Goal: Browse casually: Explore the website without a specific task or goal

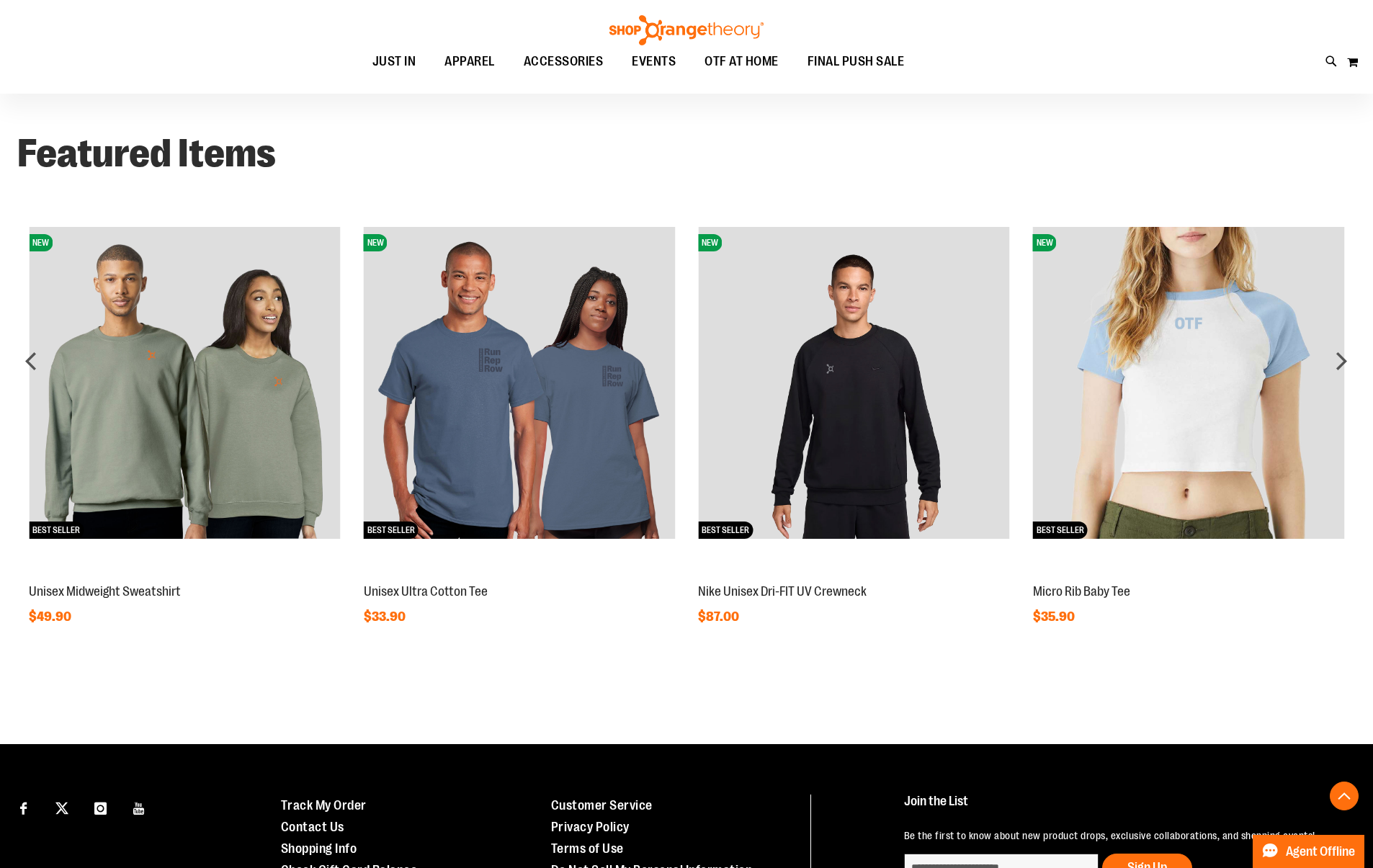
scroll to position [1197, 0]
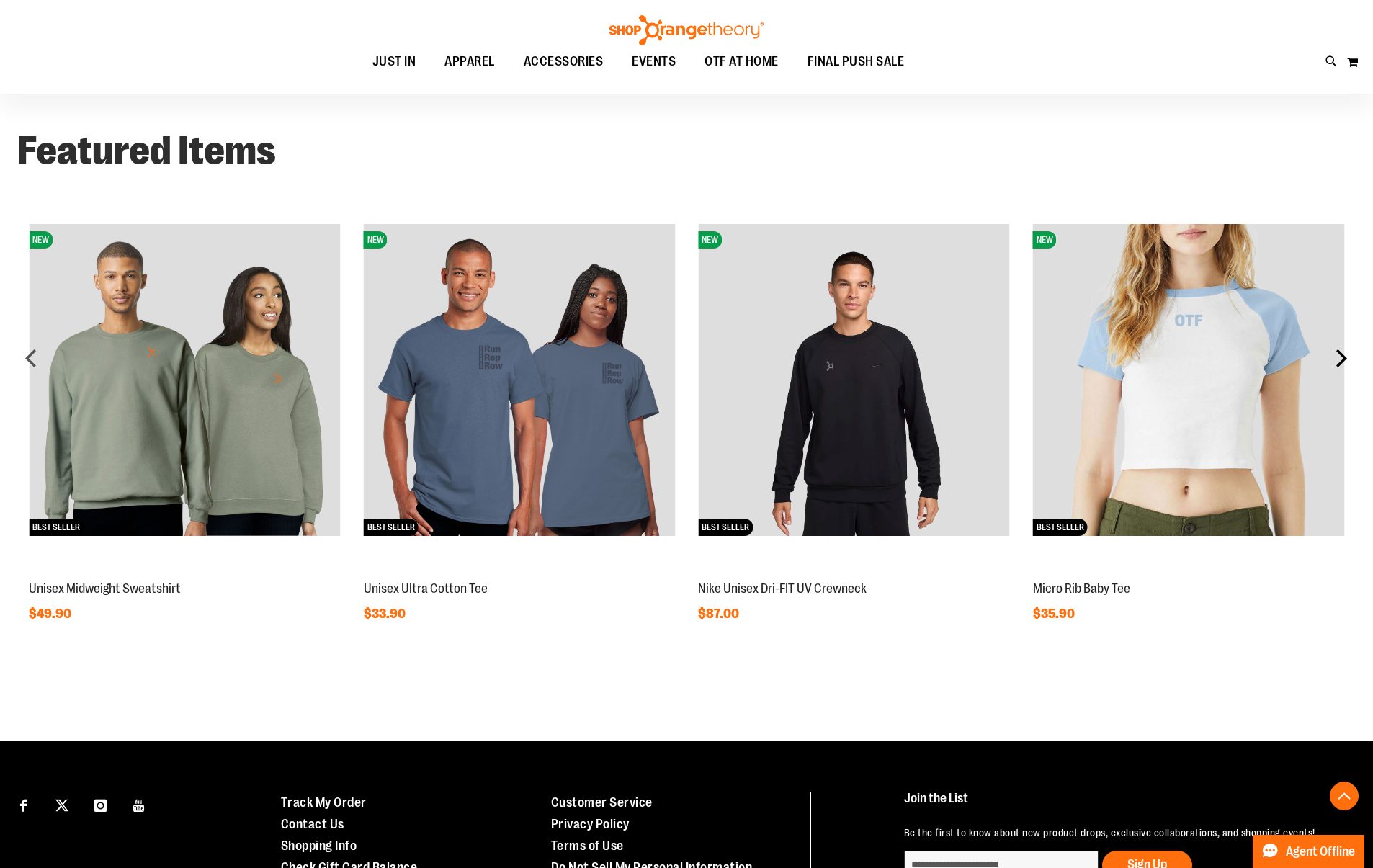
click at [1340, 360] on div "next" at bounding box center [1341, 357] width 29 height 29
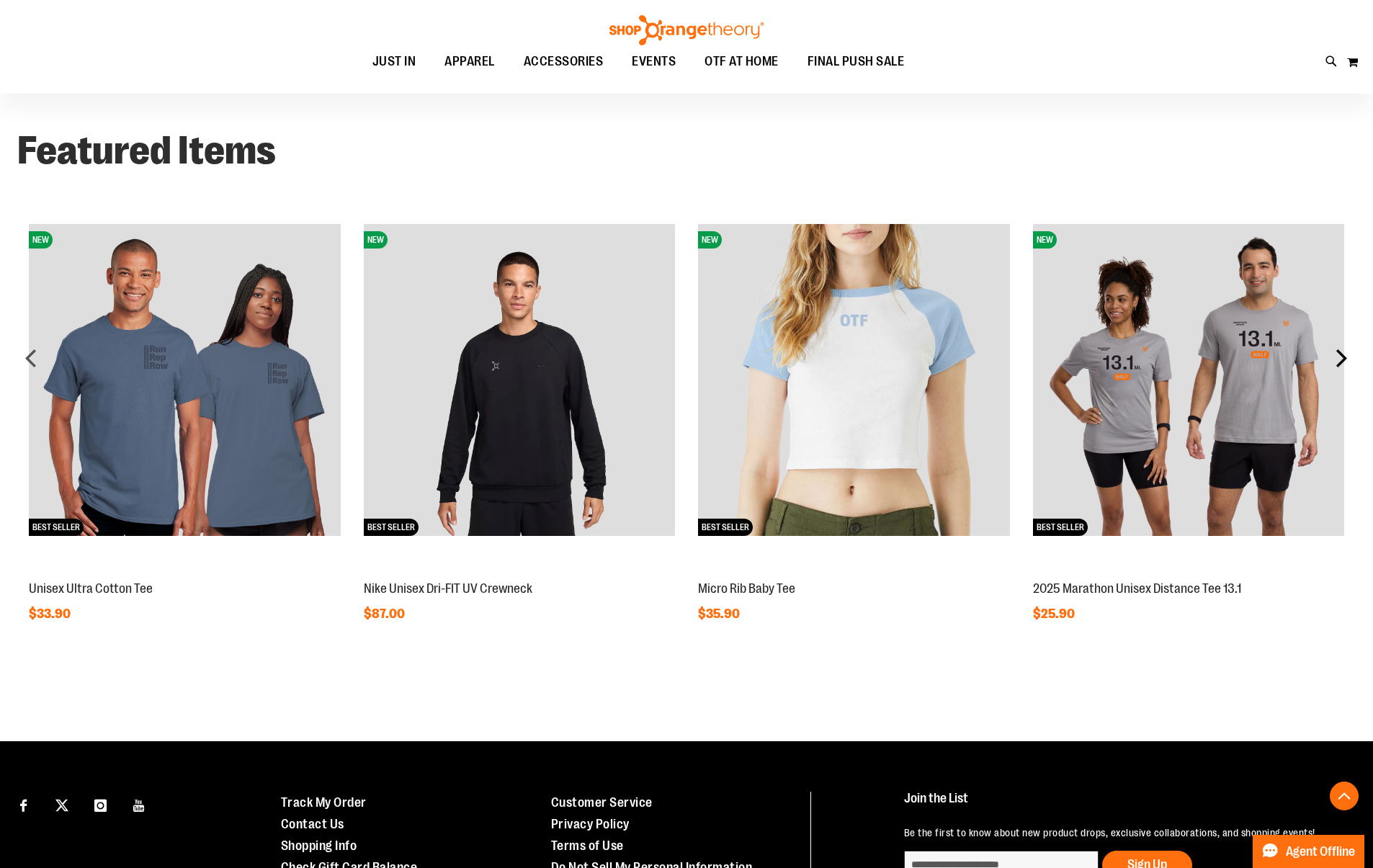
click at [1337, 360] on div "next" at bounding box center [1341, 357] width 29 height 29
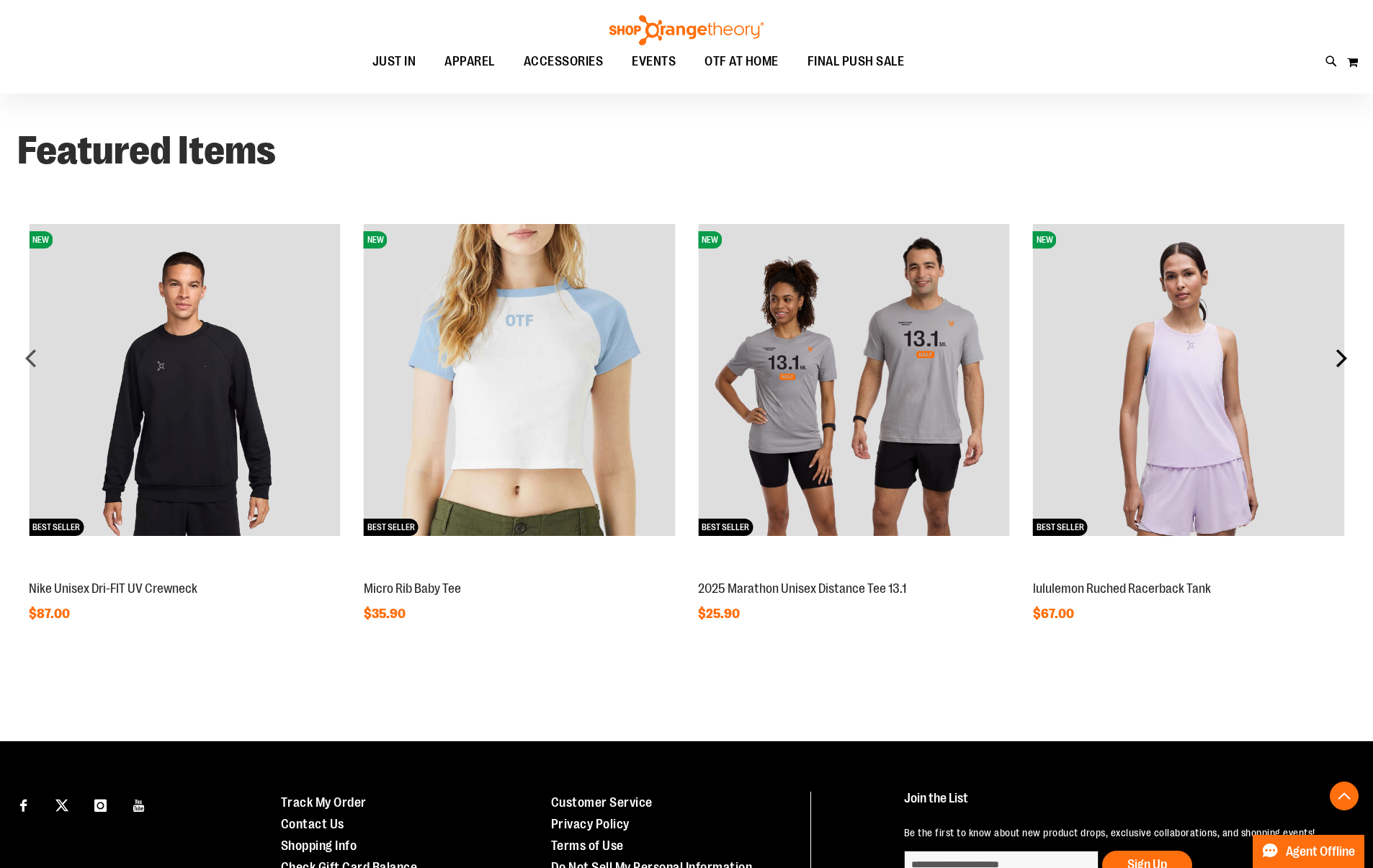
click at [1333, 359] on div "next" at bounding box center [1341, 357] width 29 height 29
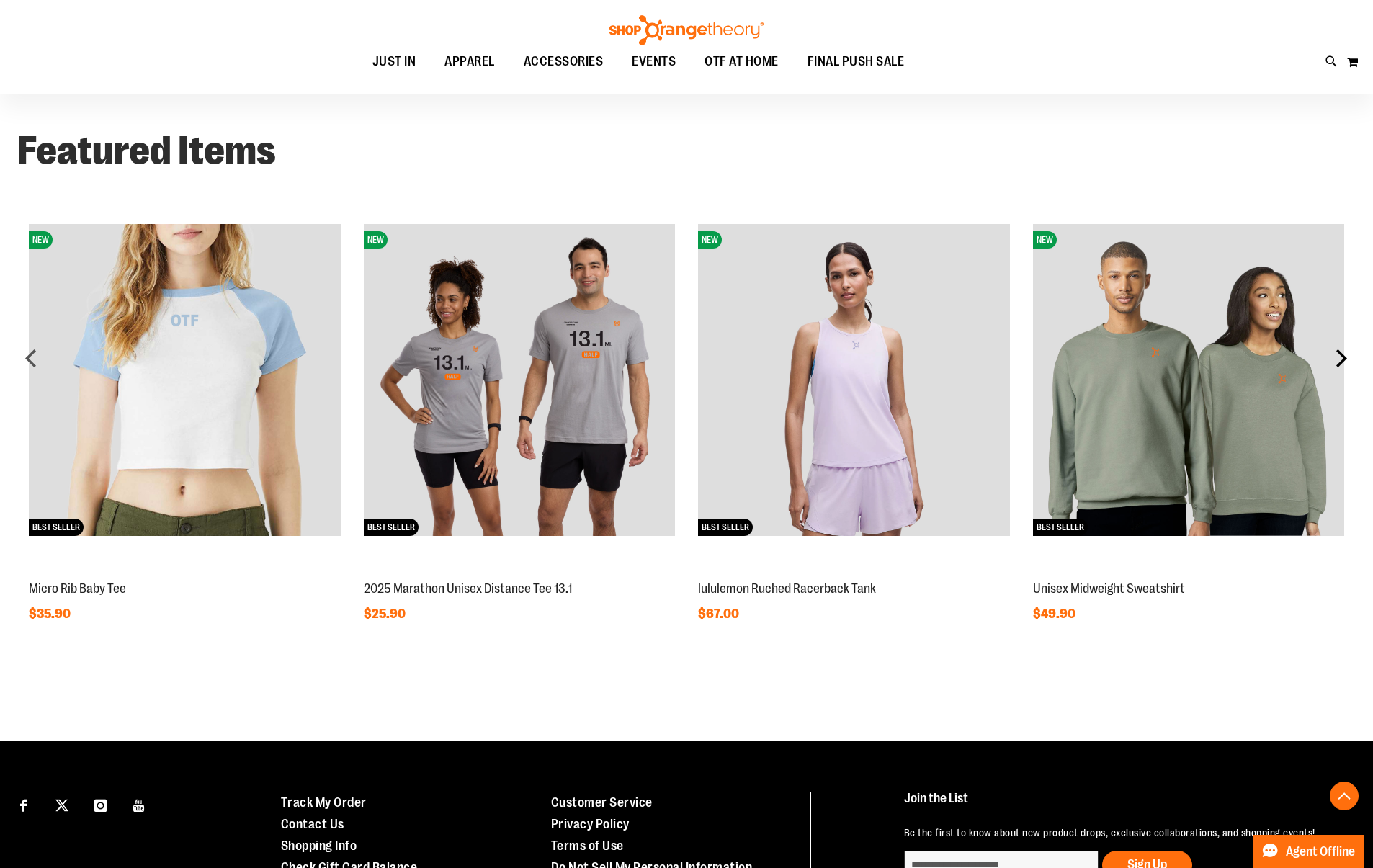
click at [1333, 359] on div "next" at bounding box center [1341, 357] width 29 height 29
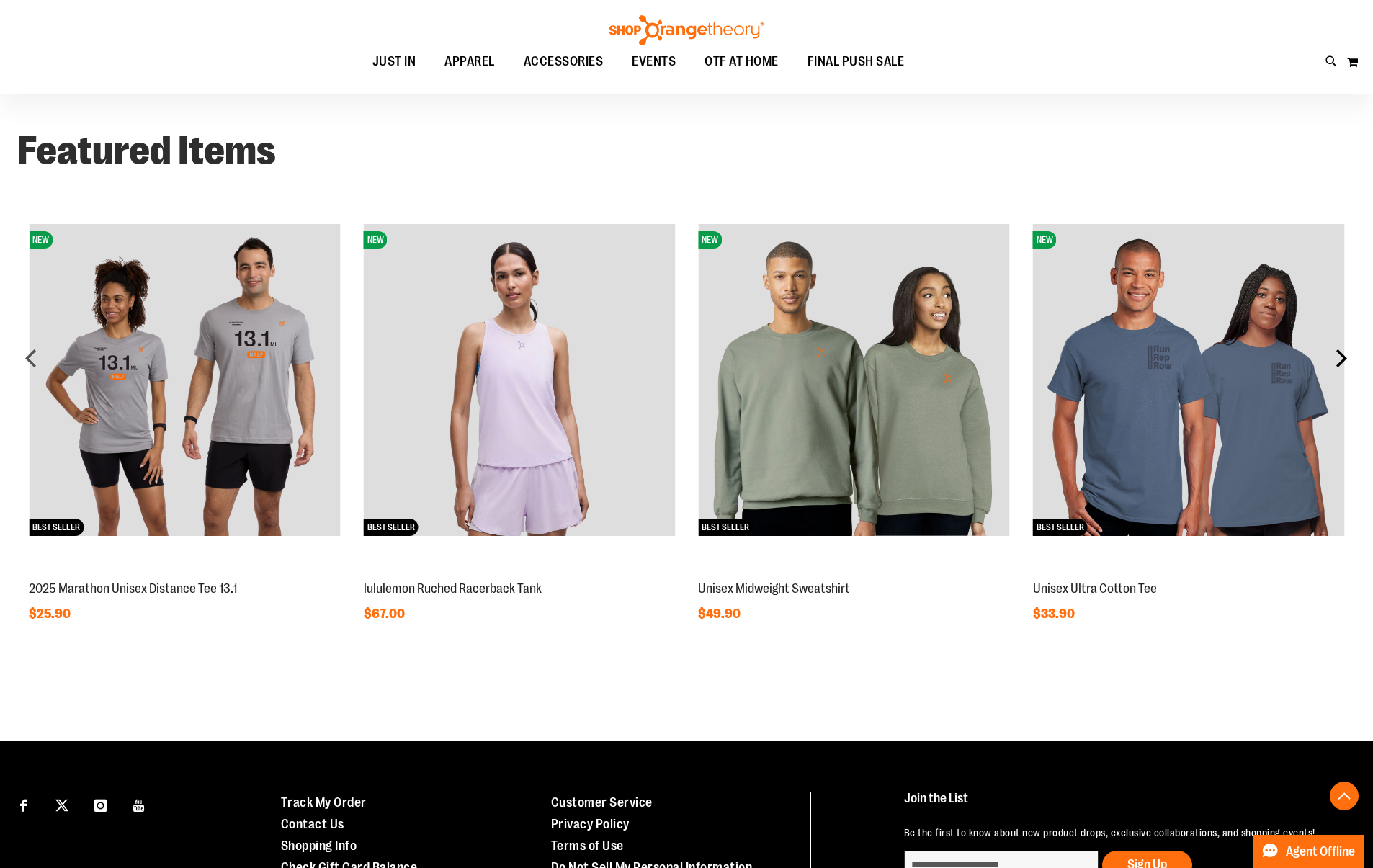
click at [1332, 359] on div "next" at bounding box center [1341, 357] width 29 height 29
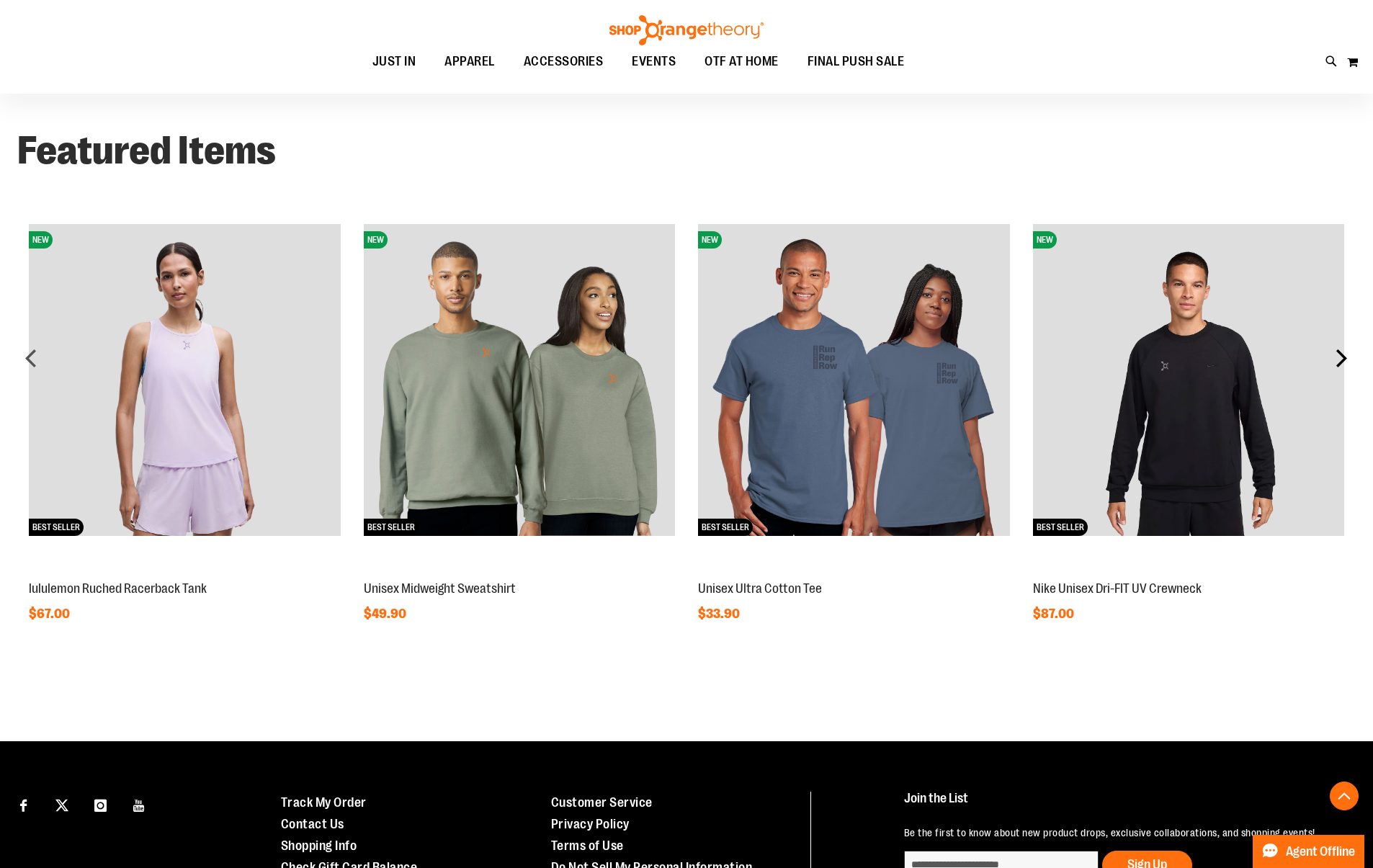
click at [1332, 359] on div "next" at bounding box center [1341, 357] width 29 height 29
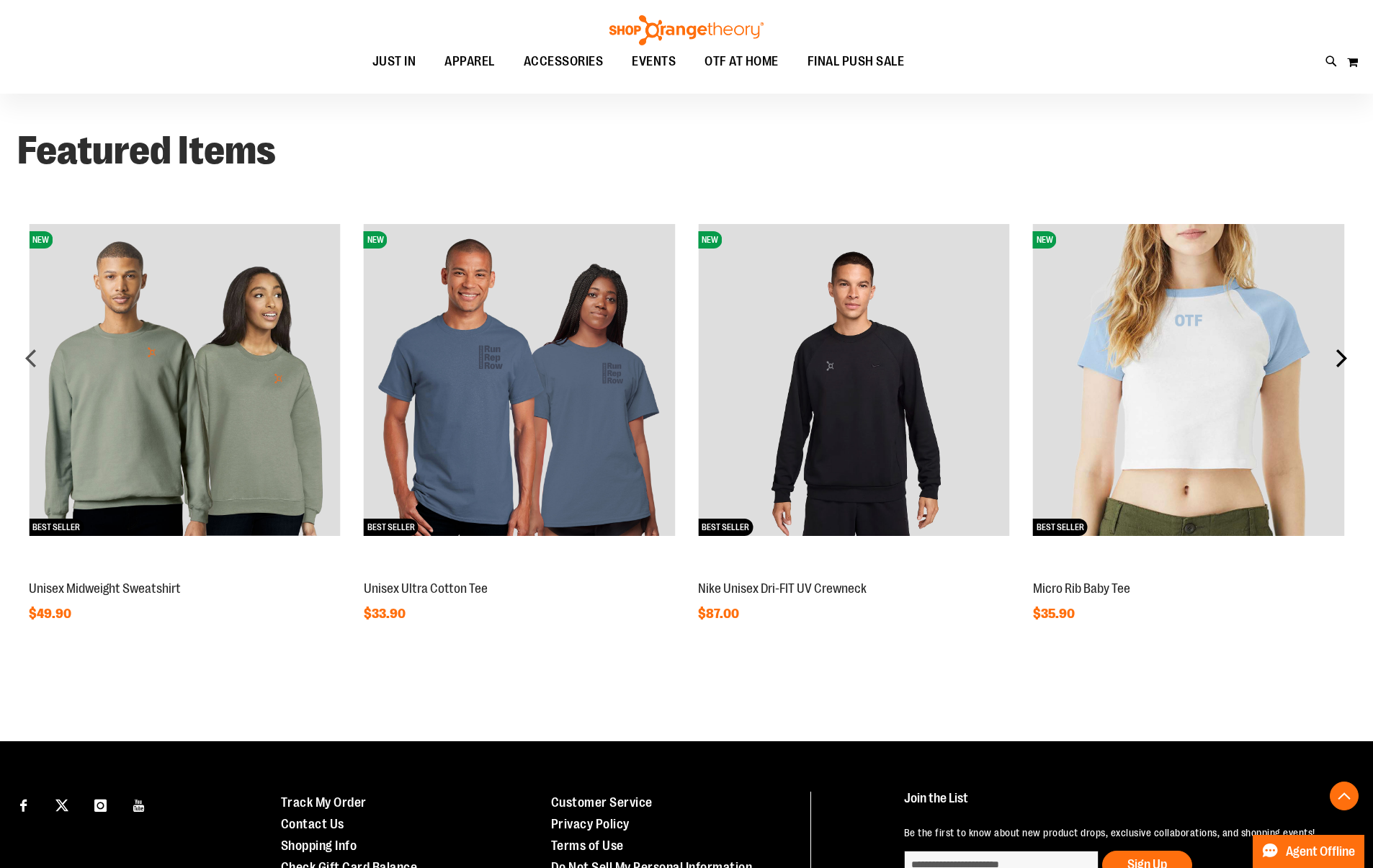
click at [1332, 359] on div "next" at bounding box center [1341, 357] width 29 height 29
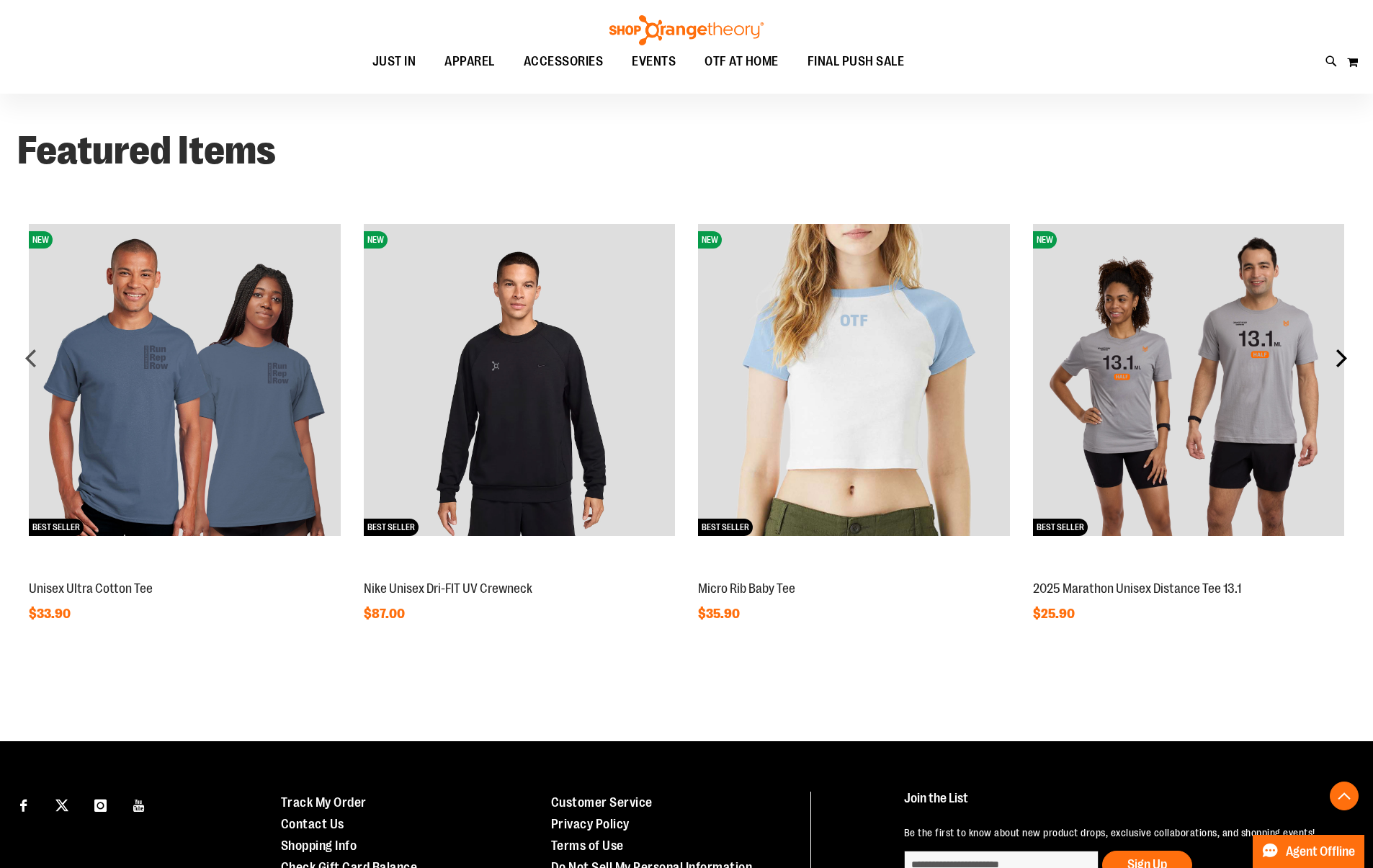
click at [1332, 359] on div "next" at bounding box center [1341, 357] width 29 height 29
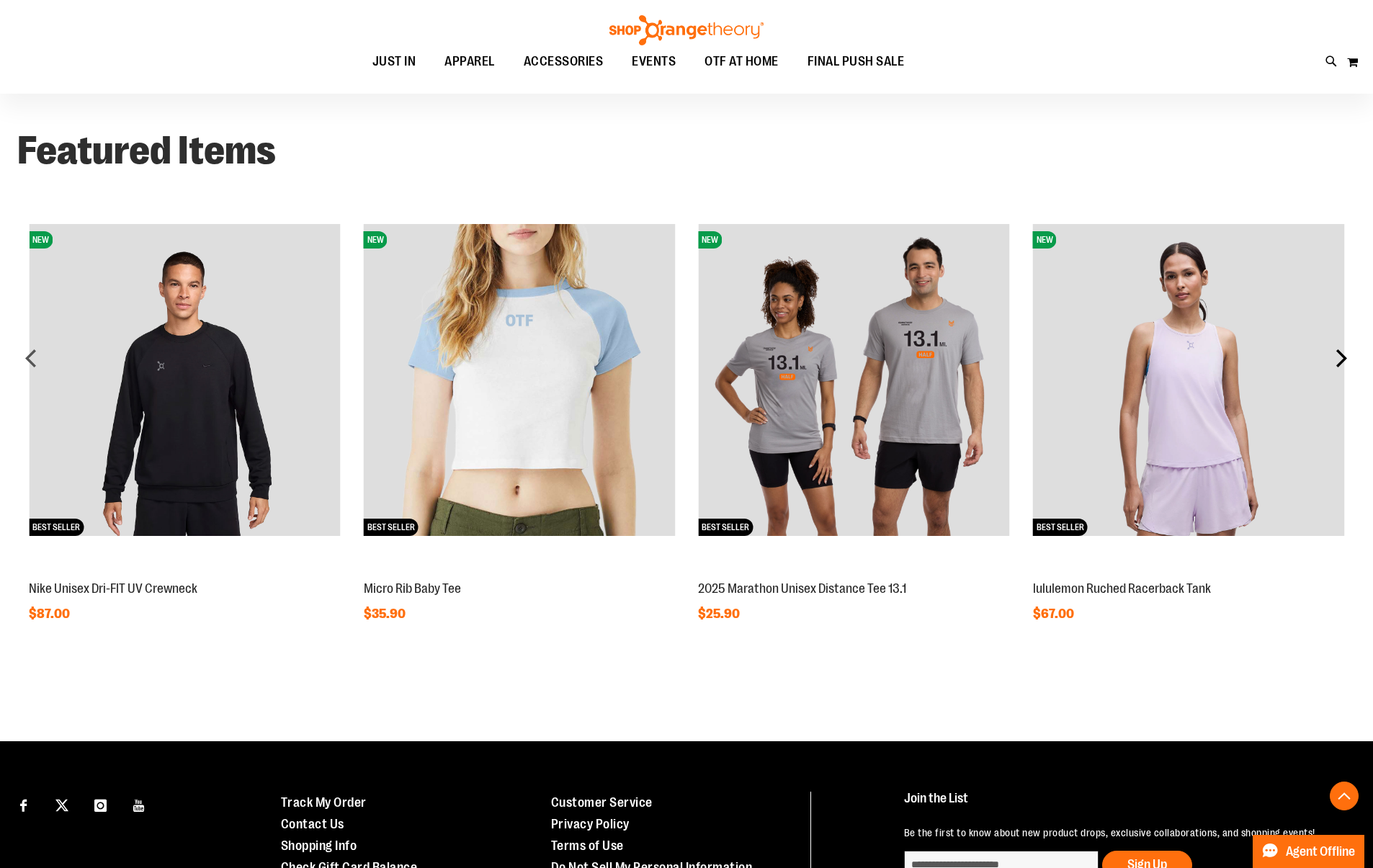
click at [1332, 358] on div "next" at bounding box center [1341, 357] width 29 height 29
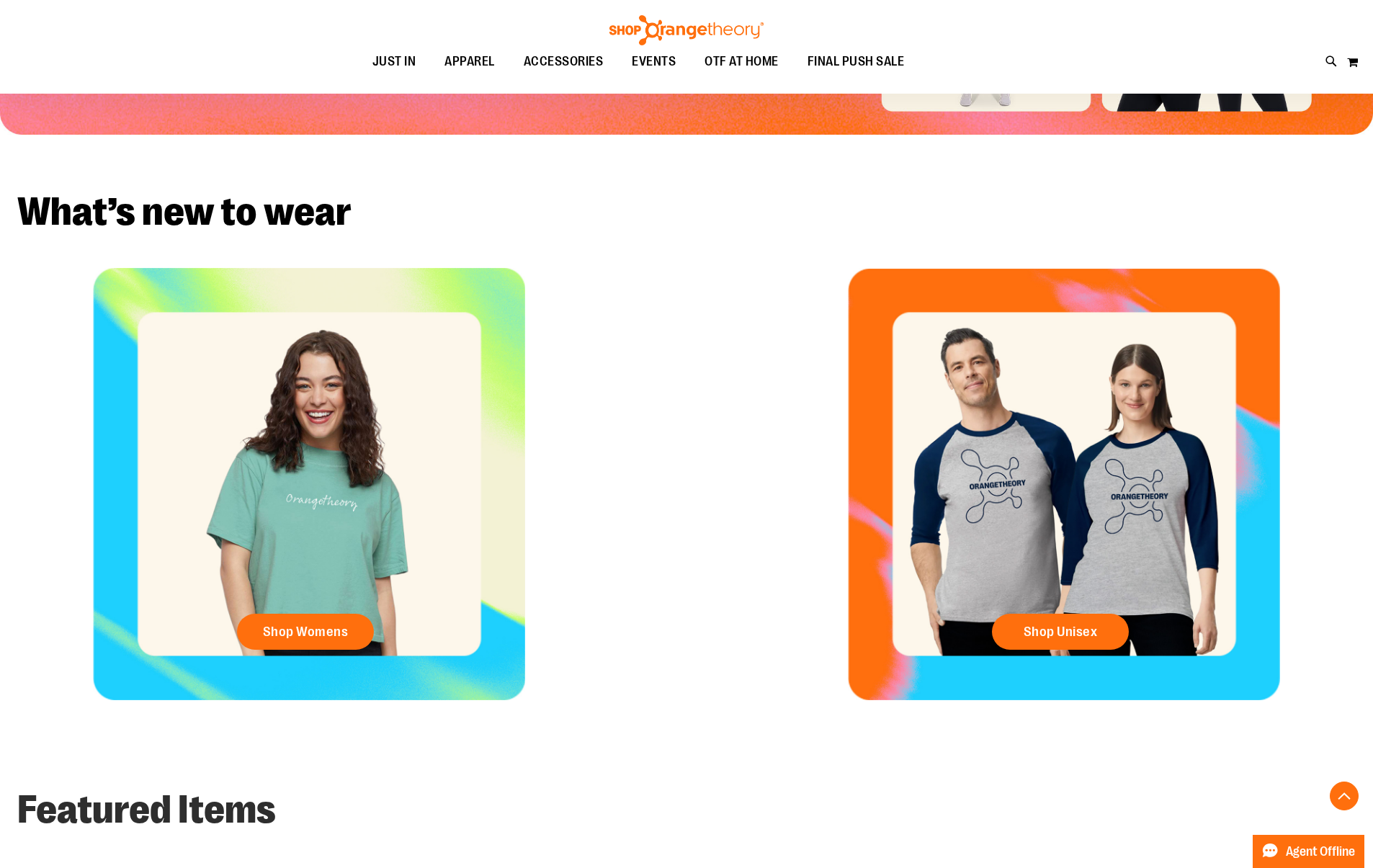
scroll to position [329, 0]
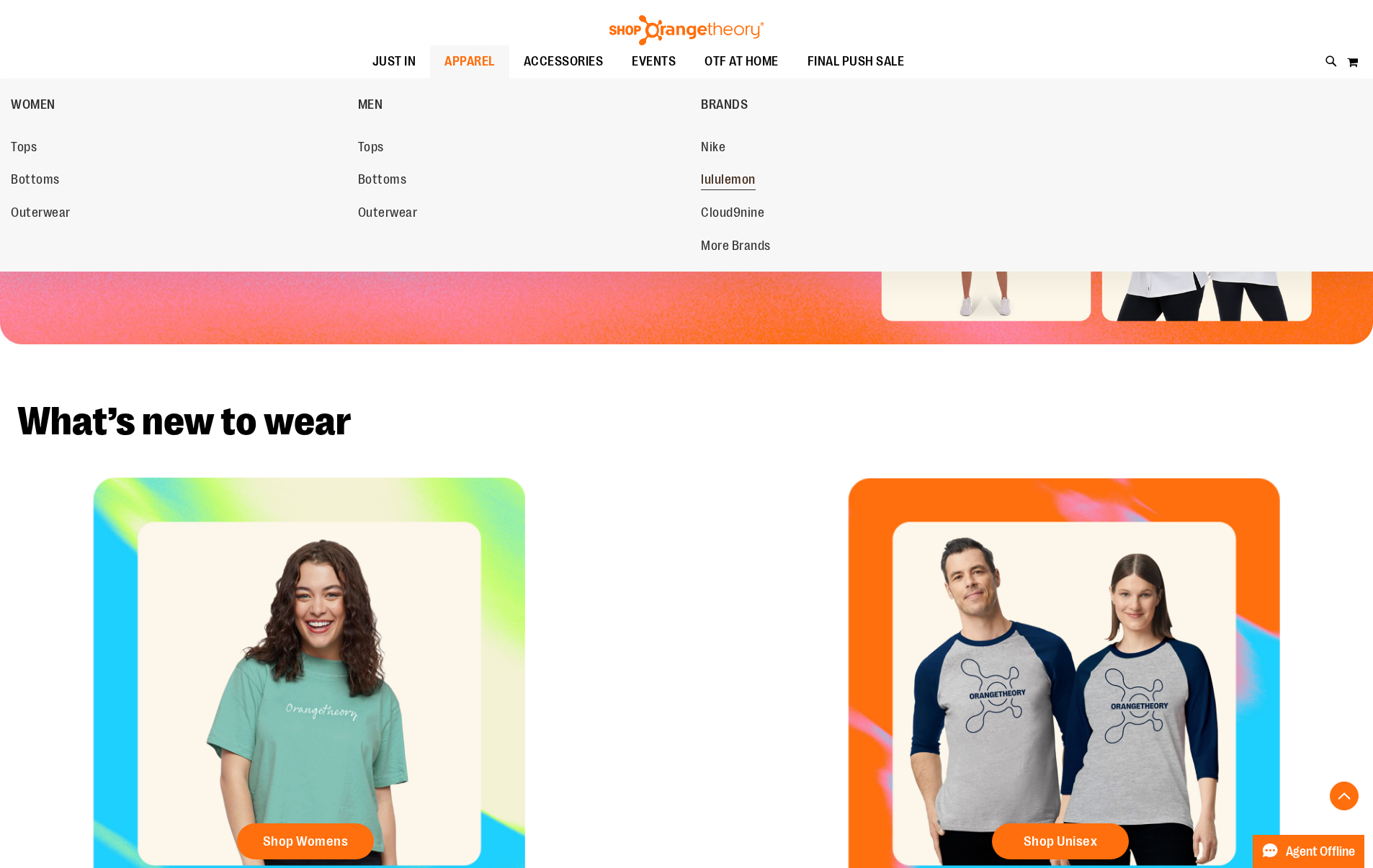
click at [716, 179] on span "lululemon" at bounding box center [728, 181] width 55 height 18
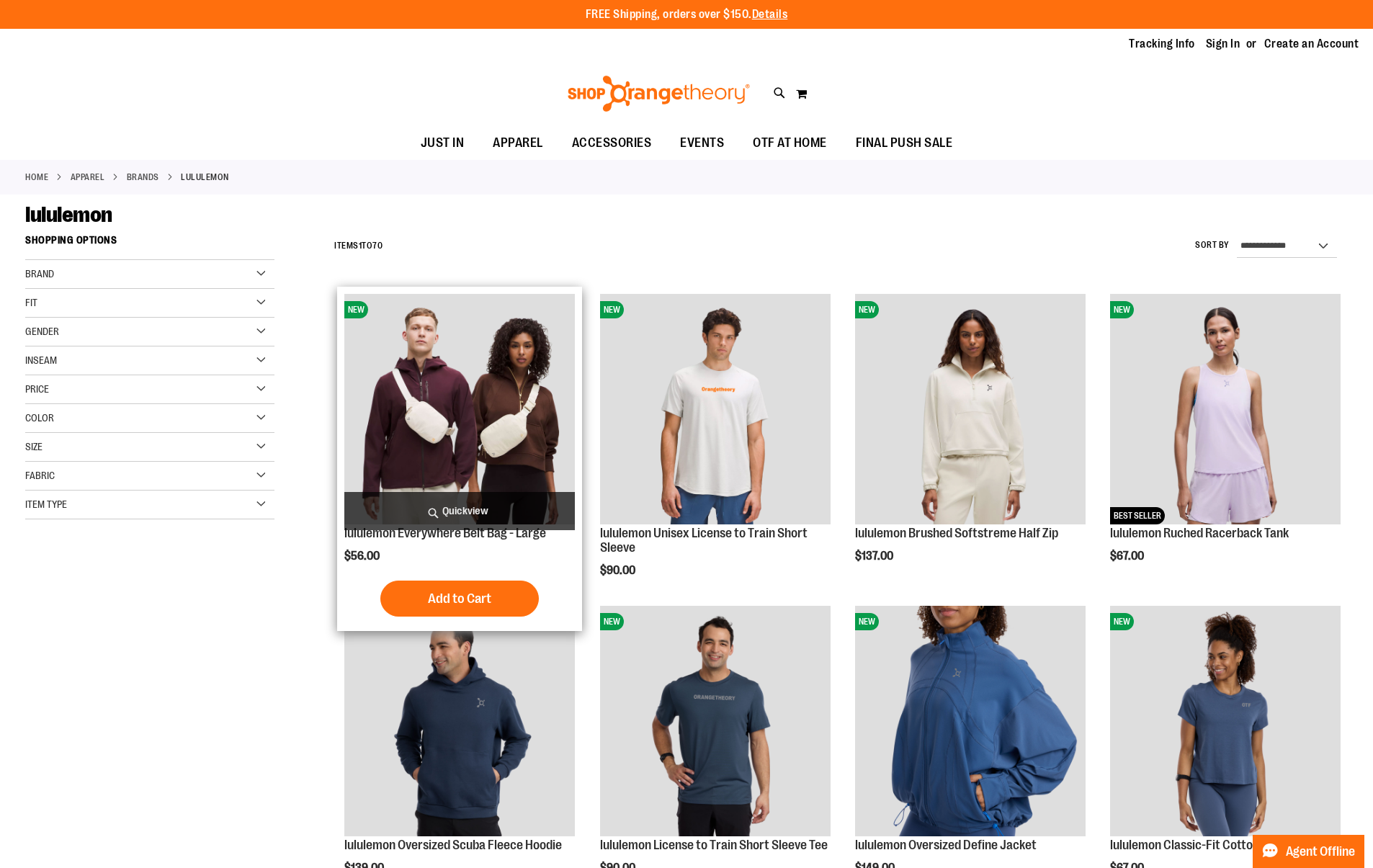
scroll to position [3, 0]
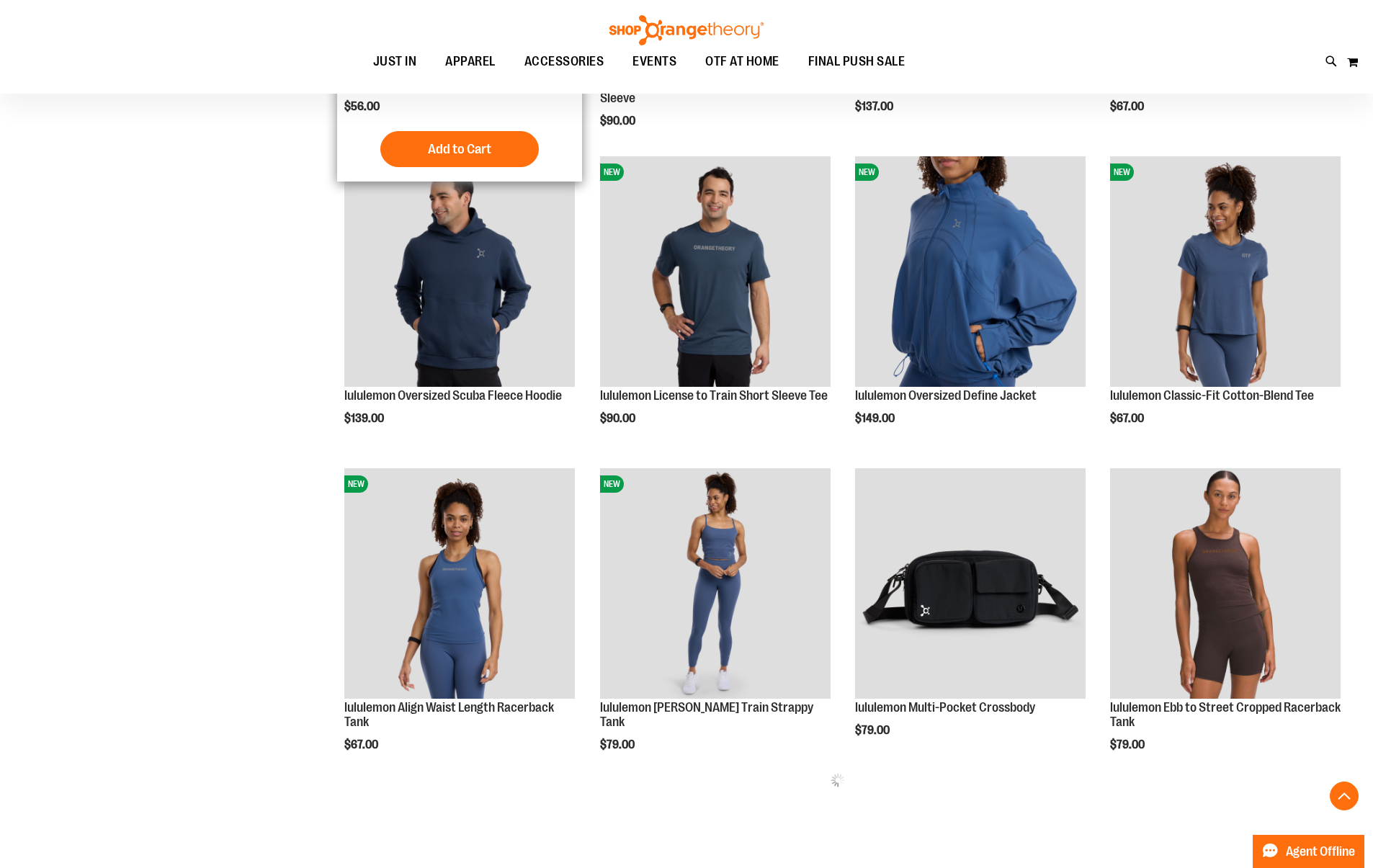
scroll to position [312, 0]
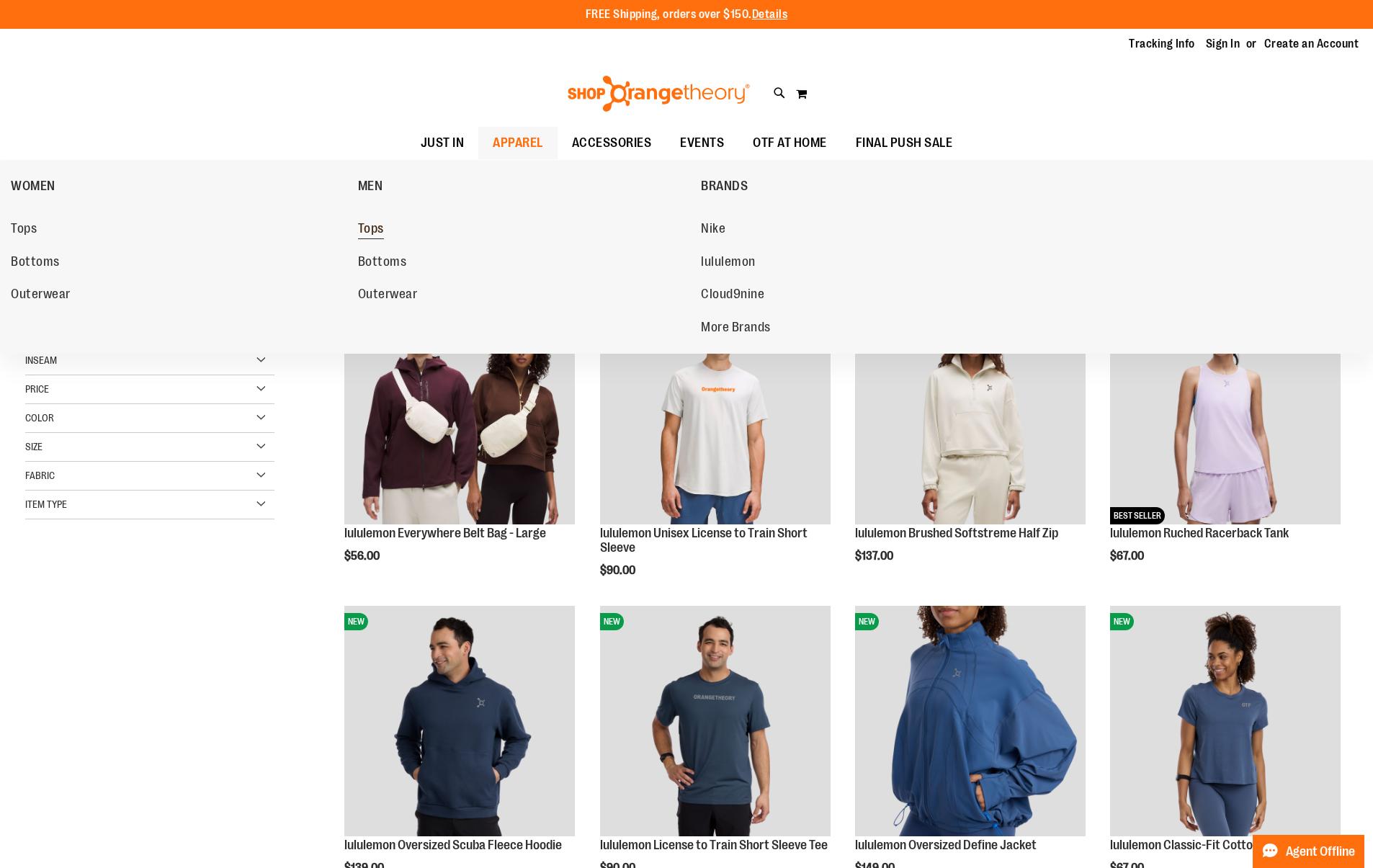
click at [373, 232] on span "Tops" at bounding box center [371, 230] width 26 height 18
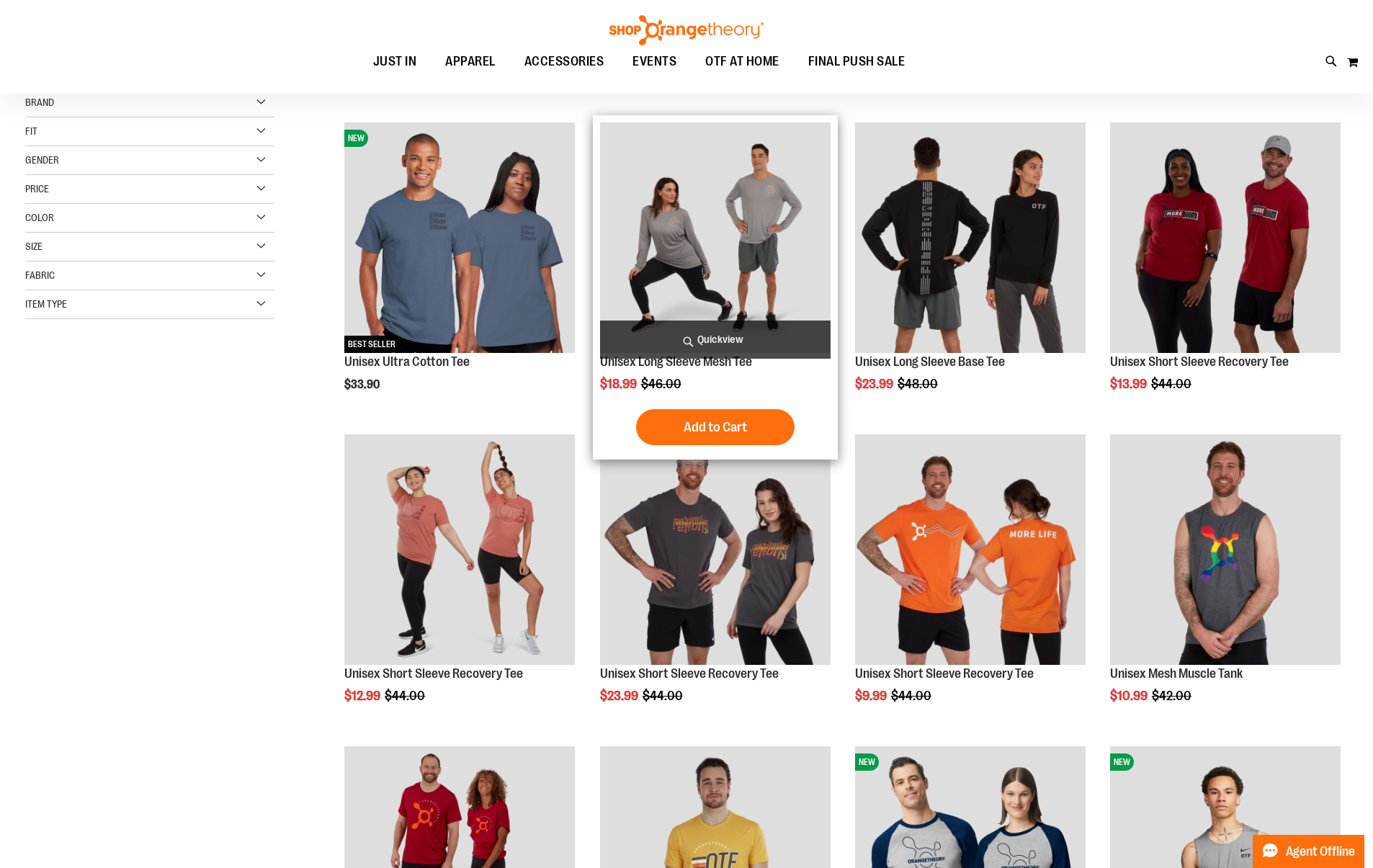
scroll to position [173, 0]
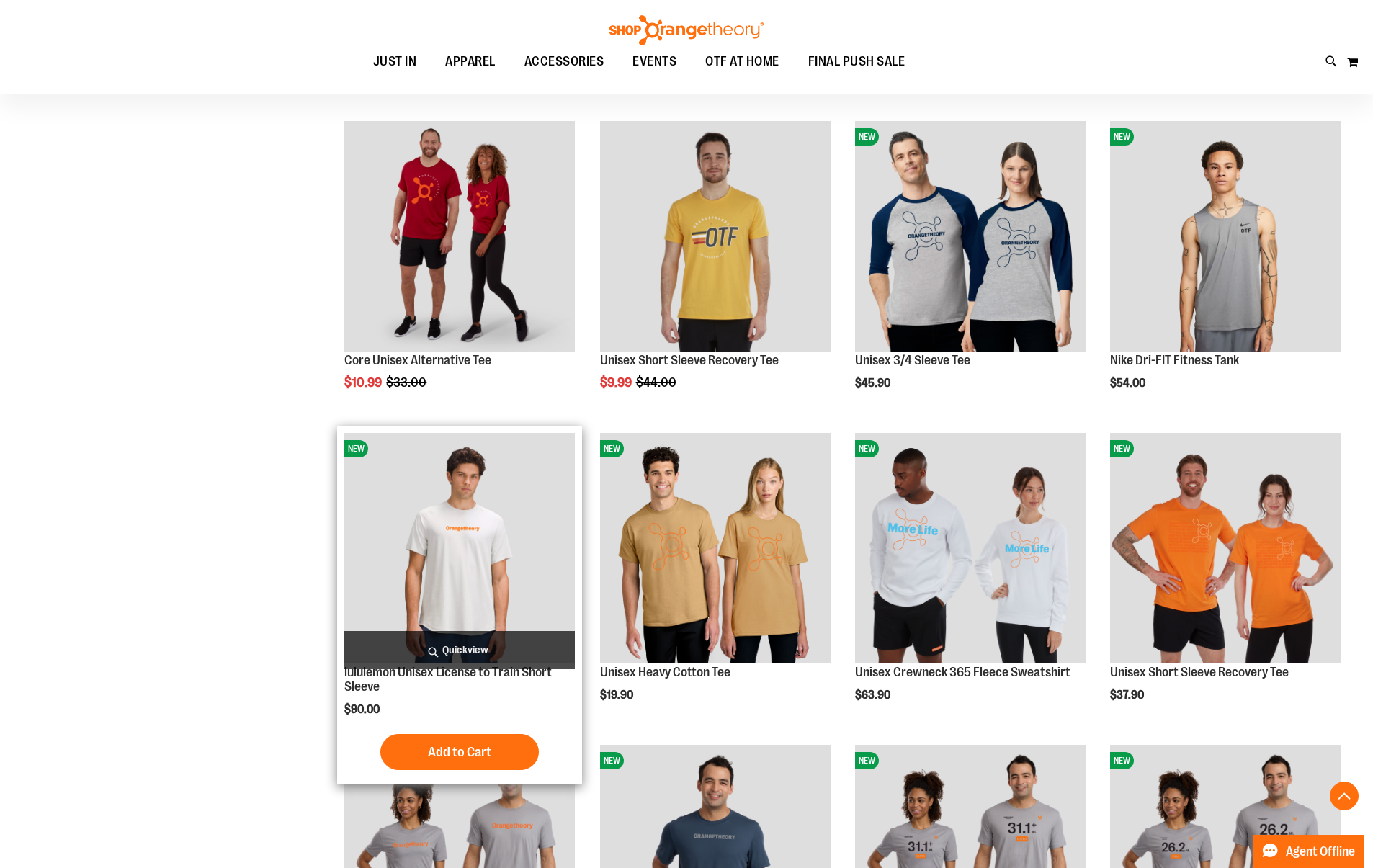
scroll to position [910, 0]
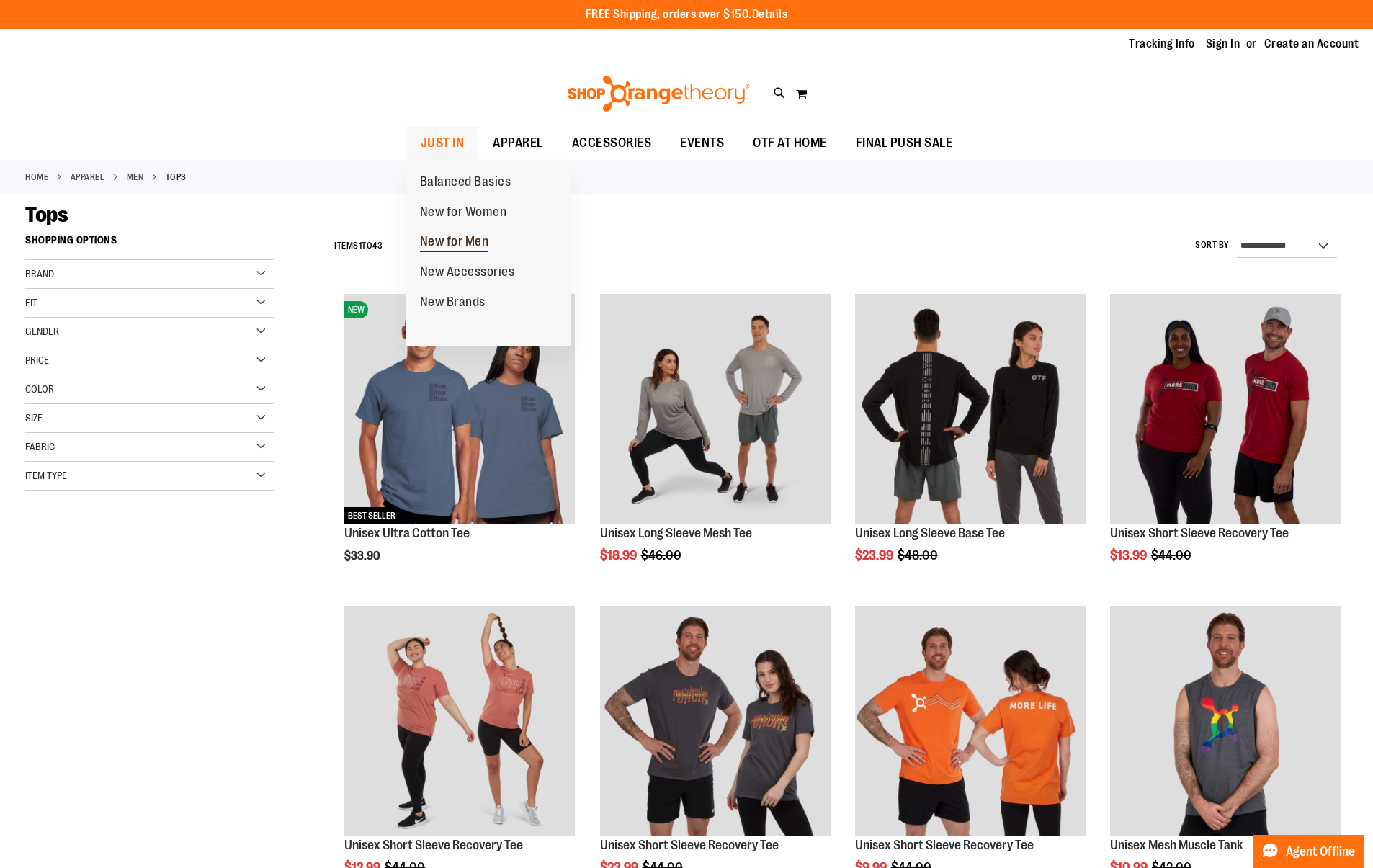
click at [473, 240] on span "New for Men" at bounding box center [454, 243] width 69 height 18
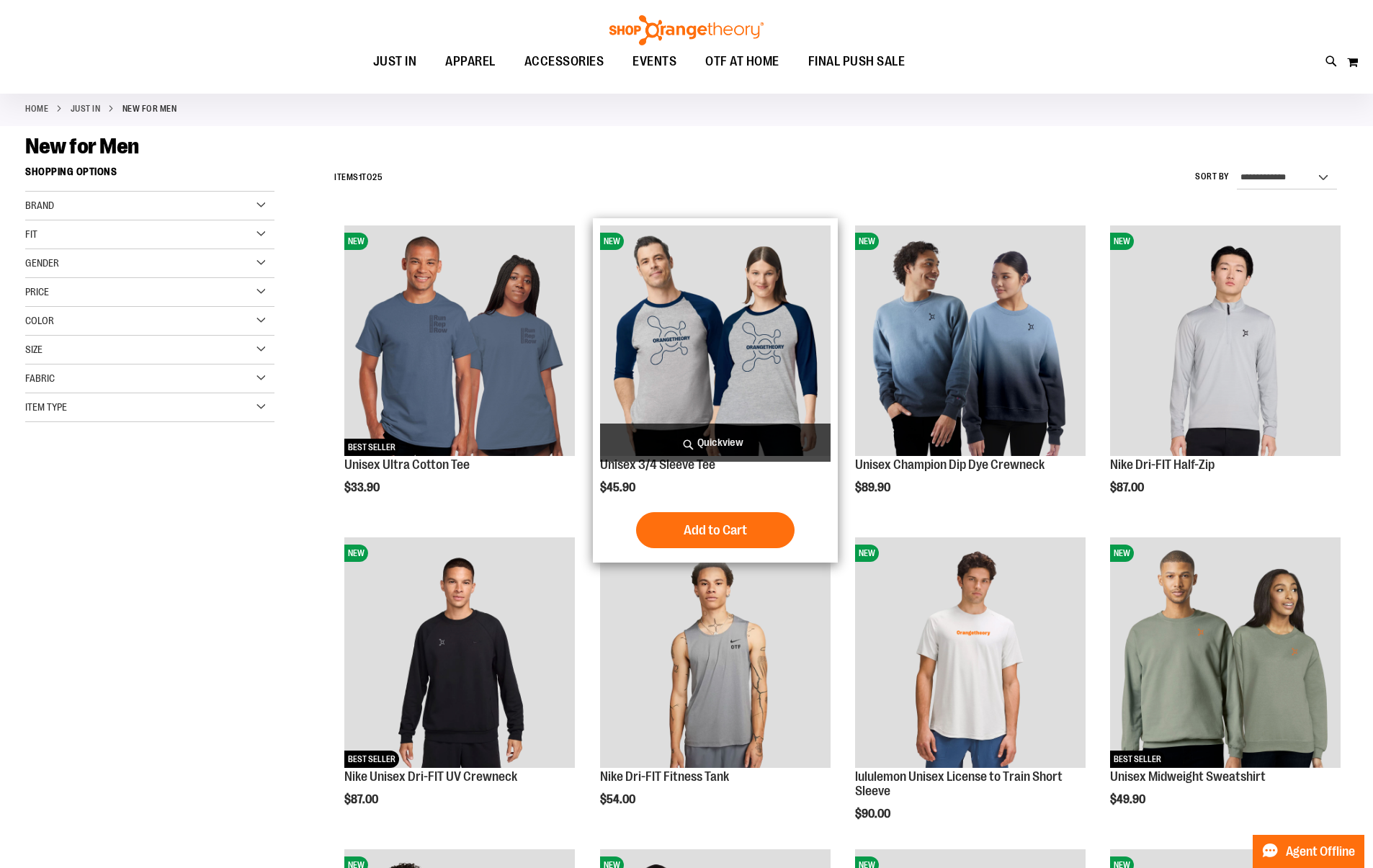
scroll to position [96, 0]
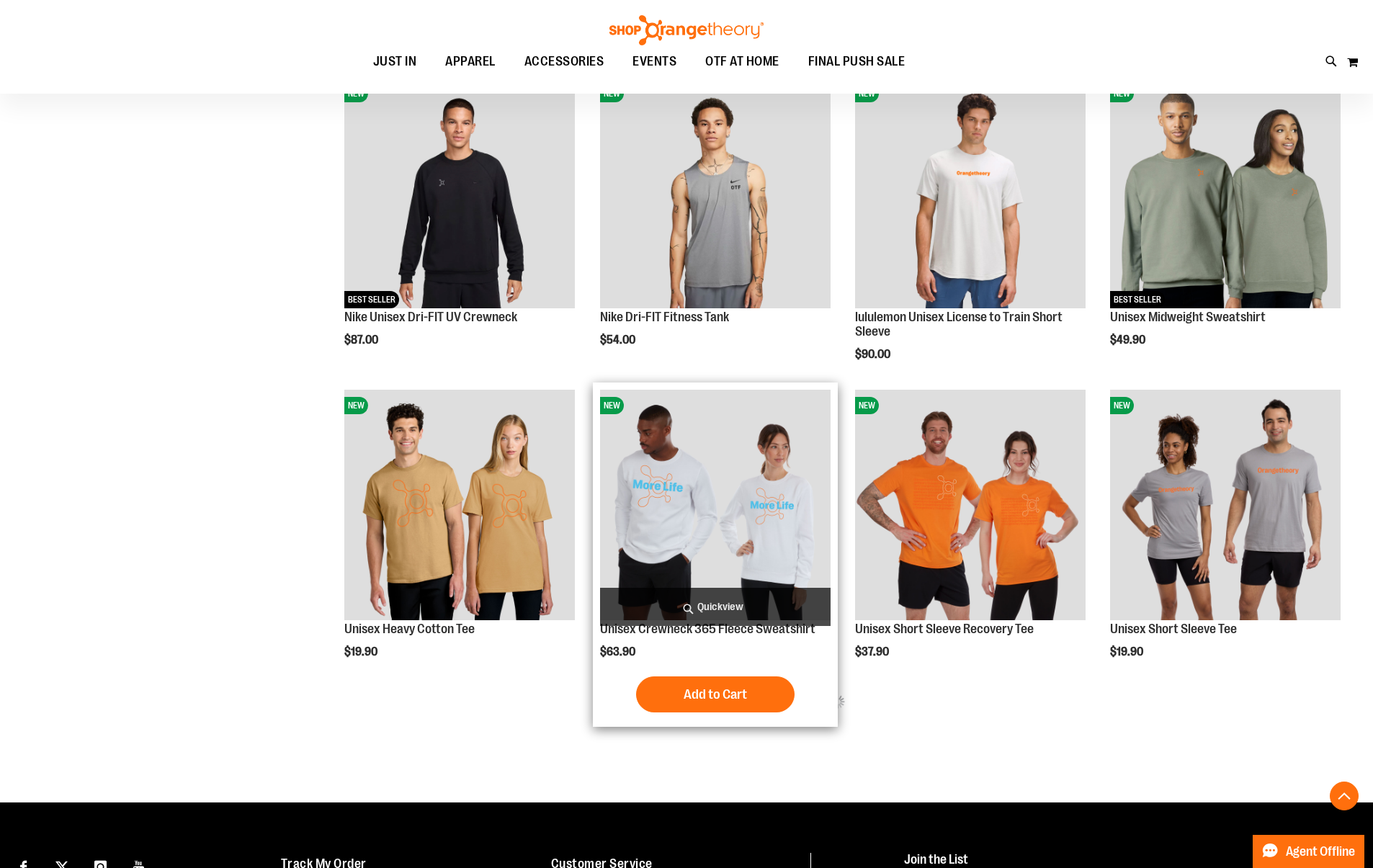
scroll to position [727, 0]
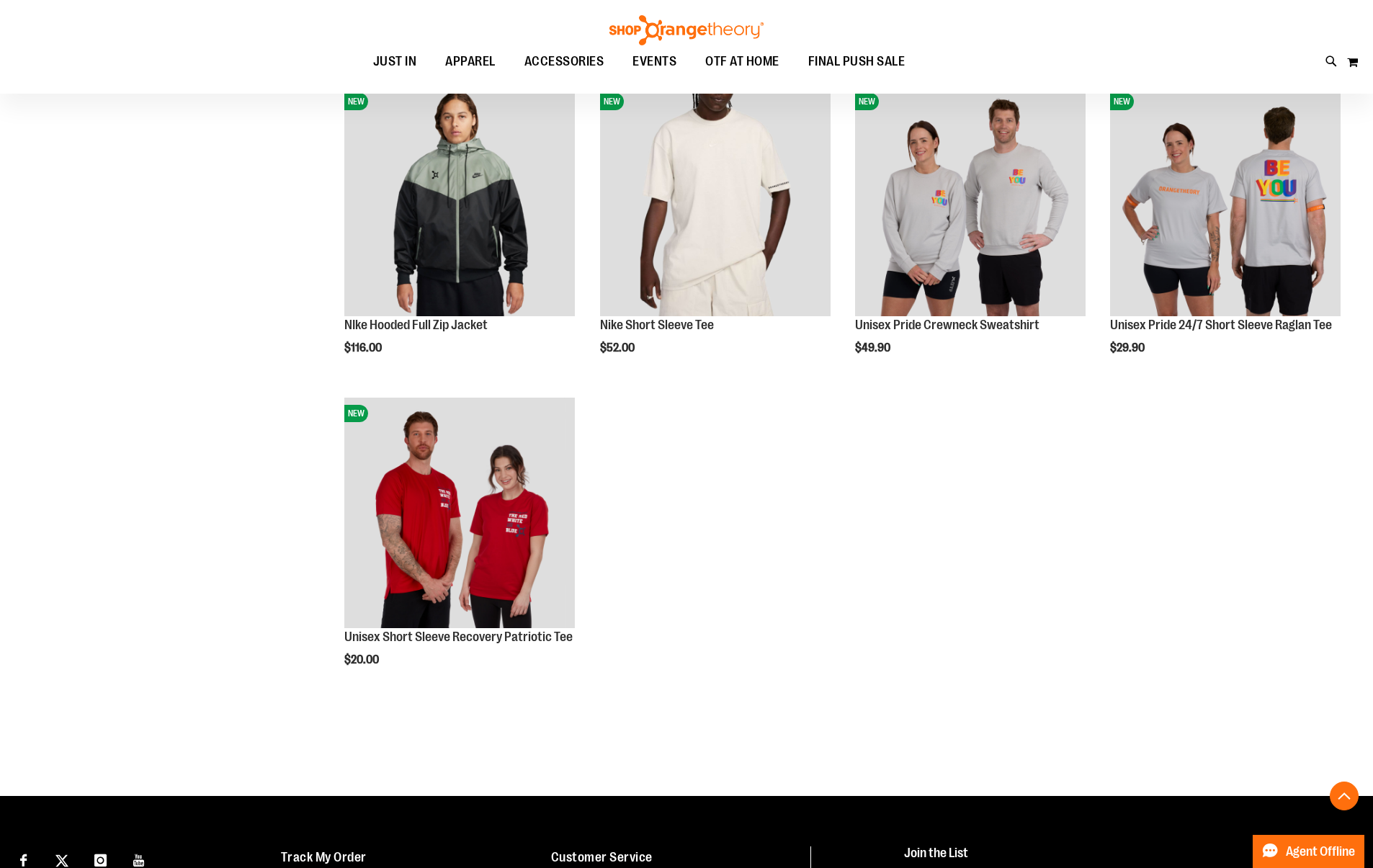
scroll to position [1963, 0]
